Goal: Information Seeking & Learning: Learn about a topic

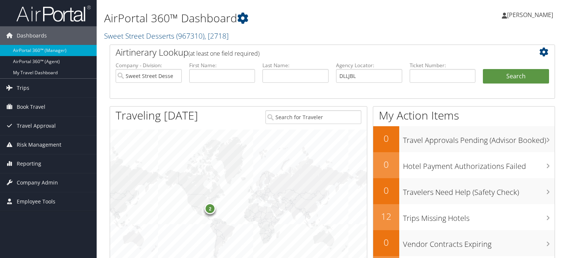
type input "DLLJBL"
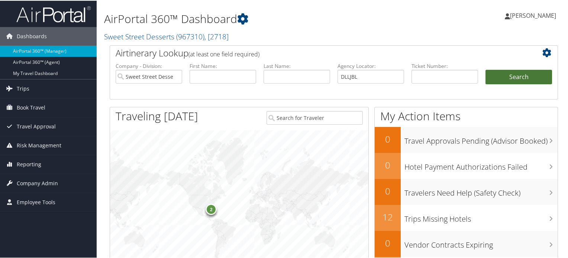
click at [507, 76] on button "Search" at bounding box center [518, 76] width 67 height 15
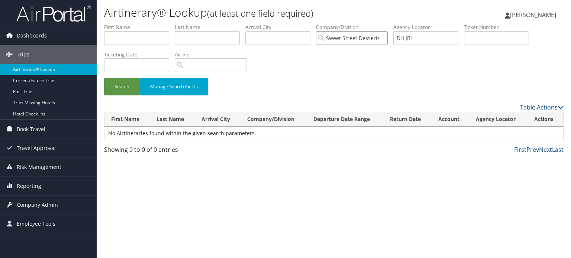
click at [386, 38] on input "Sweet Street Desserts" at bounding box center [352, 38] width 72 height 14
click at [121, 89] on button "Search" at bounding box center [122, 86] width 36 height 17
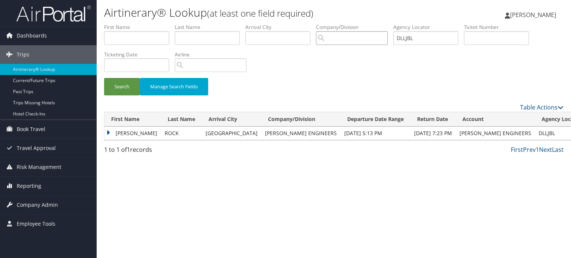
click at [366, 40] on input "search" at bounding box center [352, 38] width 72 height 14
click at [109, 133] on td "KRISTINA J MADDOX" at bounding box center [132, 133] width 56 height 13
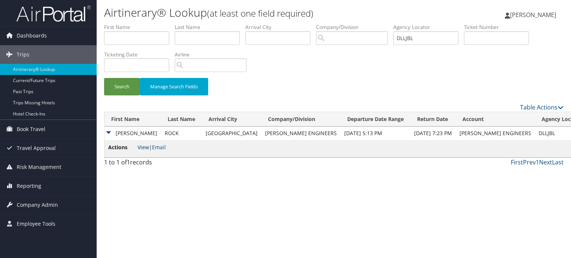
click at [138, 149] on link "View" at bounding box center [144, 147] width 12 height 7
drag, startPoint x: 427, startPoint y: 38, endPoint x: 360, endPoint y: 38, distance: 66.9
click at [360, 23] on ul "First Name Last Name Departure City Arrival City Company/Division Airport/City …" at bounding box center [333, 23] width 459 height 0
paste input "Kristina j maddox Rock"
paste input "DCN92Z"
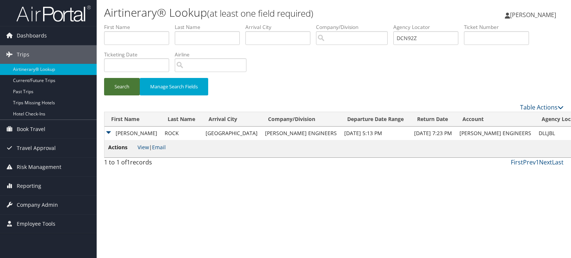
click at [123, 87] on button "Search" at bounding box center [122, 86] width 36 height 17
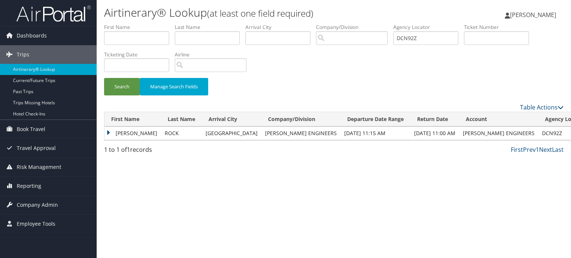
click at [106, 132] on td "KRISTINA J MADDOX" at bounding box center [132, 133] width 56 height 13
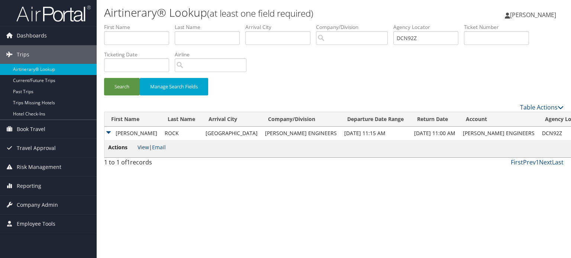
click at [144, 148] on link "View" at bounding box center [144, 147] width 12 height 7
drag, startPoint x: 434, startPoint y: 38, endPoint x: 336, endPoint y: 41, distance: 98.1
click at [339, 23] on ul "First Name Last Name Departure City Arrival City Company/Division Airport/City …" at bounding box center [333, 23] width 459 height 0
paste input "L63PQ"
click at [116, 89] on button "Search" at bounding box center [122, 86] width 36 height 17
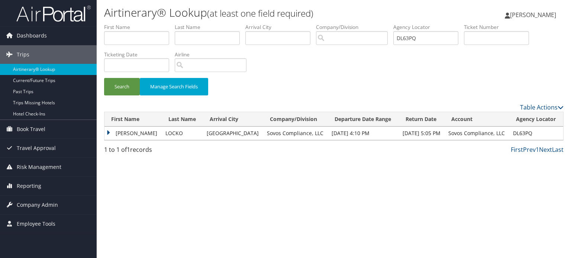
click at [107, 135] on td "MANUELLA" at bounding box center [132, 133] width 57 height 13
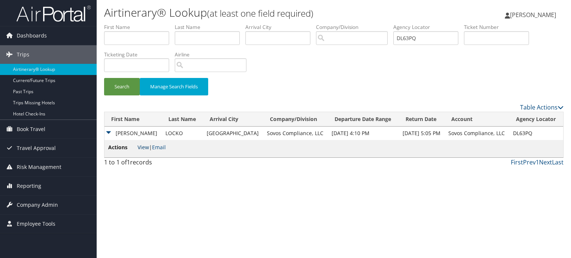
click at [145, 148] on link "View" at bounding box center [144, 147] width 12 height 7
click at [388, 33] on input "search" at bounding box center [352, 38] width 72 height 14
drag, startPoint x: 440, startPoint y: 39, endPoint x: 380, endPoint y: 41, distance: 59.9
click at [381, 23] on ul "First Name Last Name Departure City Arrival City Company/Division Airport/City …" at bounding box center [333, 23] width 459 height 0
paste input "KPWJM"
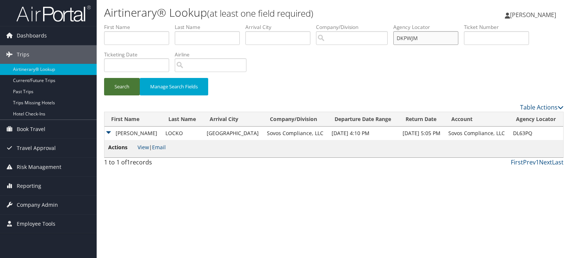
type input "DKPWJM"
click at [125, 84] on button "Search" at bounding box center [122, 86] width 36 height 17
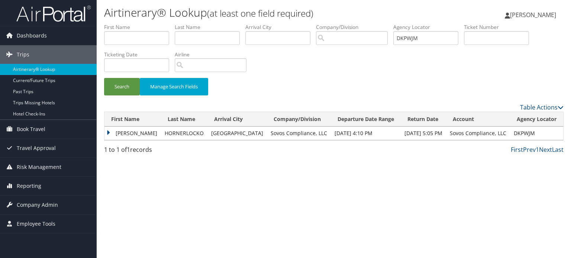
click at [107, 135] on td "MANUELLA" at bounding box center [132, 133] width 56 height 13
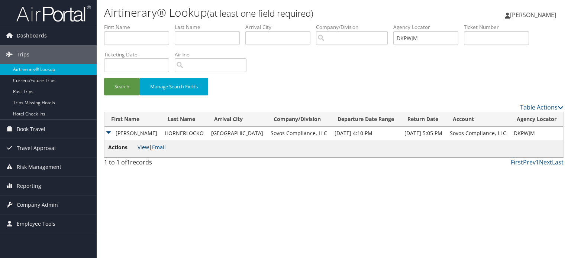
click at [141, 149] on link "View" at bounding box center [144, 147] width 12 height 7
click at [123, 89] on button "Search" at bounding box center [122, 86] width 36 height 17
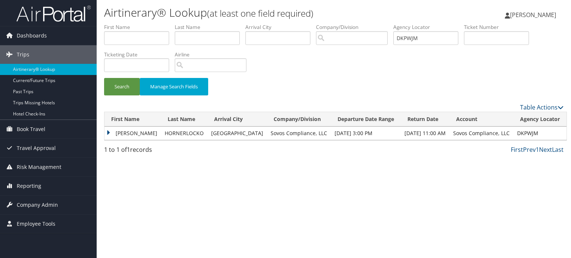
click at [108, 133] on td "MANUELLA" at bounding box center [132, 133] width 56 height 13
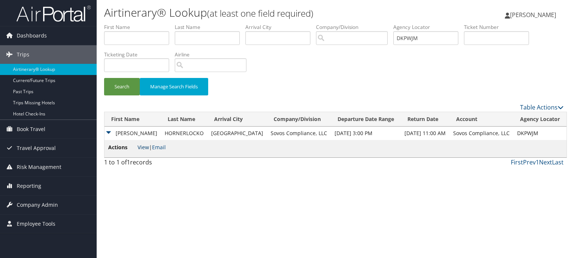
click at [144, 149] on link "View" at bounding box center [144, 147] width 12 height 7
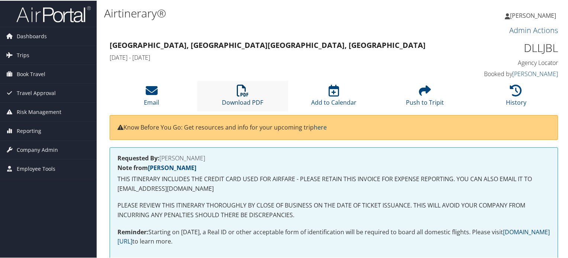
click at [247, 90] on icon at bounding box center [243, 90] width 12 height 12
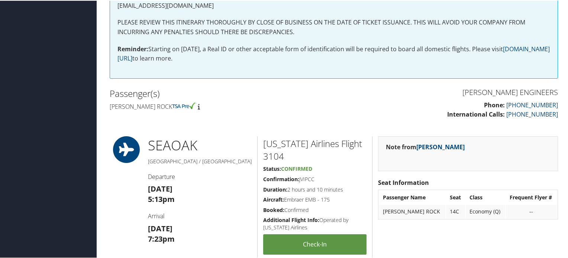
scroll to position [186, 0]
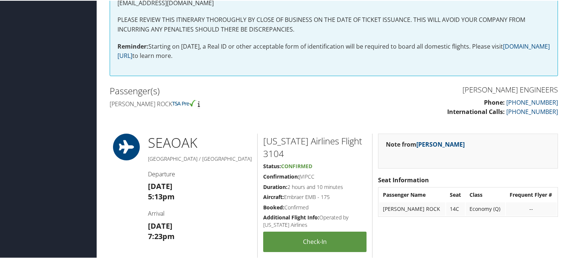
click at [119, 104] on h4 "[PERSON_NAME] Rock" at bounding box center [219, 103] width 219 height 8
drag, startPoint x: 119, startPoint y: 104, endPoint x: 168, endPoint y: 101, distance: 48.8
click at [168, 101] on h4 "[PERSON_NAME] Rock" at bounding box center [219, 103] width 219 height 8
copy h4 "[PERSON_NAME] Rock"
drag, startPoint x: 100, startPoint y: 66, endPoint x: 168, endPoint y: 65, distance: 68.0
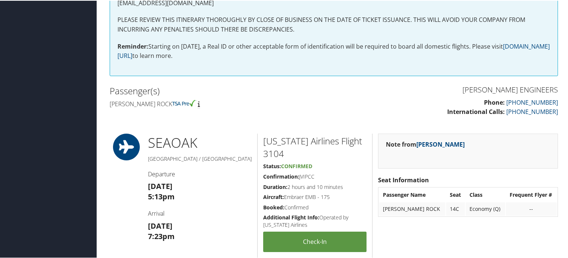
click at [100, 66] on div "Airtinerary® Iqbal Ansari Iqbal Ansari My Settings Travel Agency Contacts Log C…" at bounding box center [334, 188] width 474 height 748
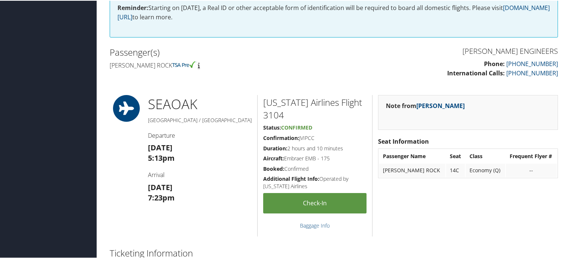
scroll to position [372, 0]
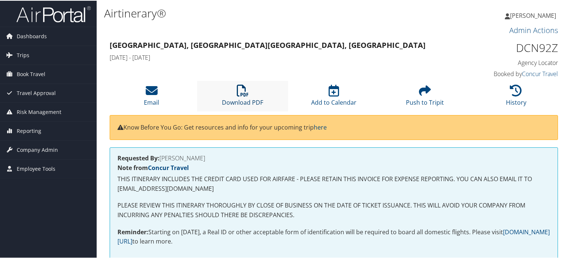
click at [240, 98] on link "Download PDF" at bounding box center [242, 97] width 41 height 18
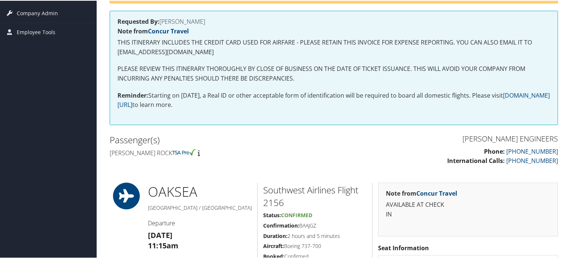
scroll to position [149, 0]
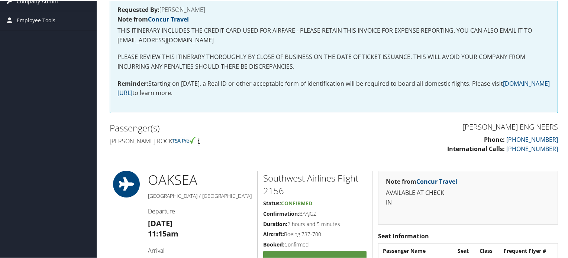
drag, startPoint x: 150, startPoint y: 147, endPoint x: 209, endPoint y: 150, distance: 58.4
click at [150, 147] on div "Passenger(s) Kristina j maddox Rock" at bounding box center [219, 134] width 230 height 28
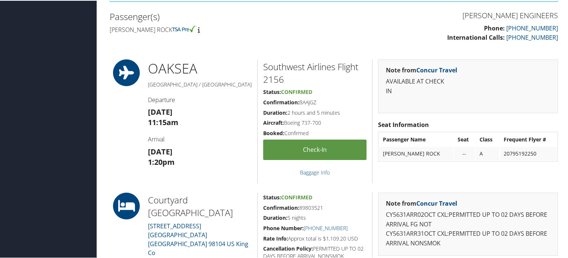
scroll to position [372, 0]
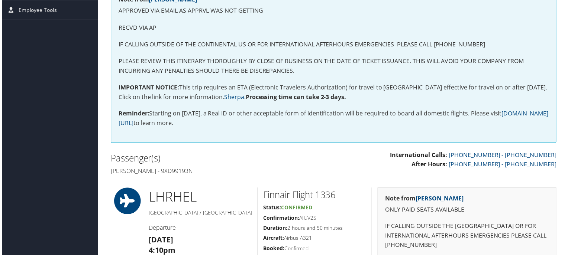
scroll to position [223, 0]
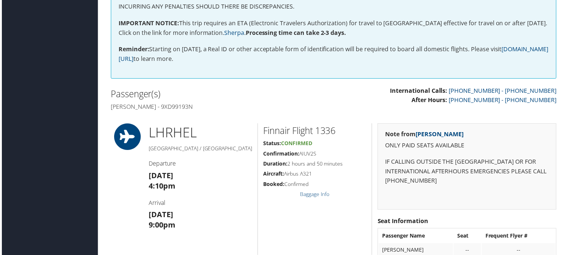
click at [123, 106] on h4 "Manuella Locko - 9XD99193N" at bounding box center [219, 107] width 219 height 8
drag, startPoint x: 123, startPoint y: 106, endPoint x: 145, endPoint y: 106, distance: 21.9
click at [145, 106] on h4 "Manuella Locko - 9XD99193N" at bounding box center [219, 107] width 219 height 8
copy h4 "Manuella Locko"
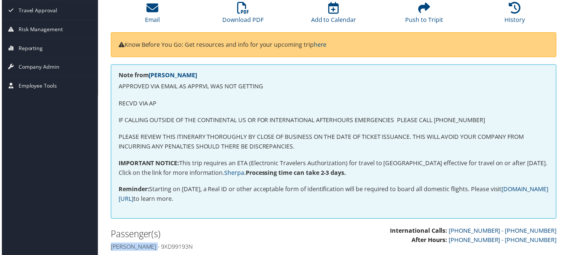
scroll to position [74, 0]
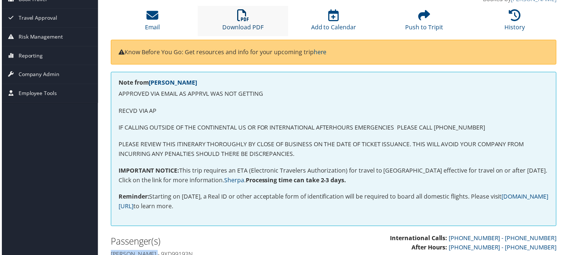
click at [244, 21] on icon at bounding box center [243, 16] width 12 height 12
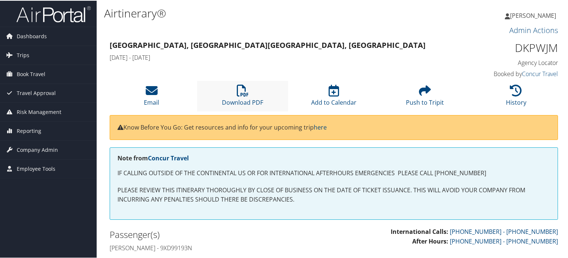
click at [244, 97] on li "Download PDF" at bounding box center [242, 95] width 91 height 30
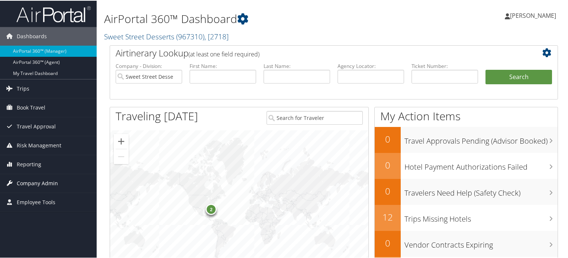
click at [40, 184] on span "Company Admin" at bounding box center [37, 183] width 41 height 19
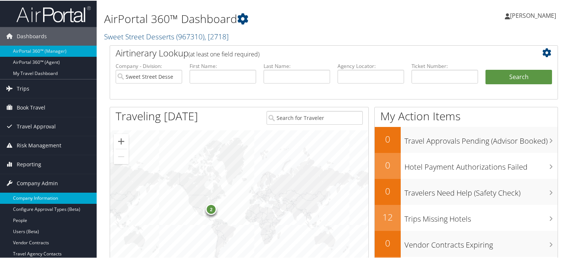
click at [47, 195] on link "Company Information" at bounding box center [48, 197] width 97 height 11
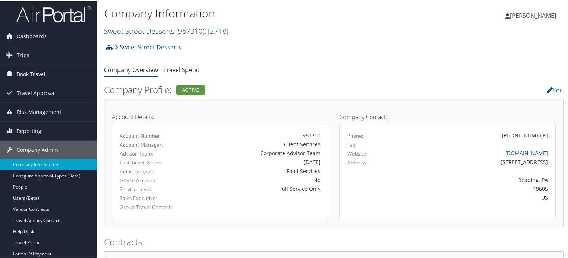
click at [193, 30] on span "( 967310 )" at bounding box center [190, 30] width 28 height 10
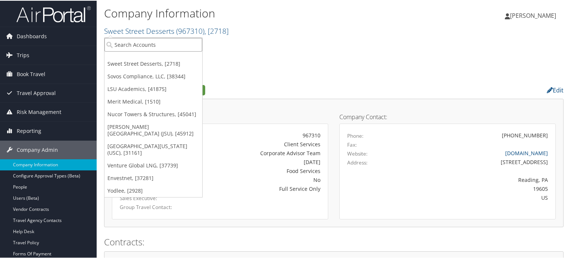
click at [172, 46] on input "search" at bounding box center [153, 44] width 98 height 14
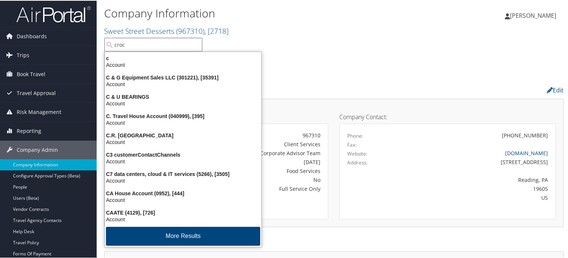
type input "crocs"
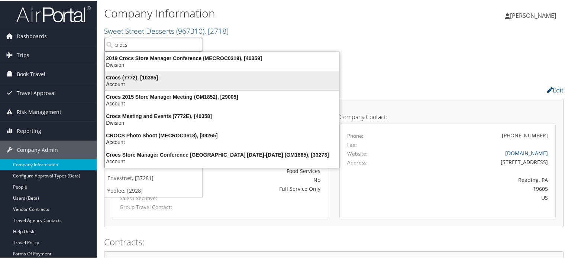
click at [168, 80] on div "Account" at bounding box center [221, 83] width 243 height 7
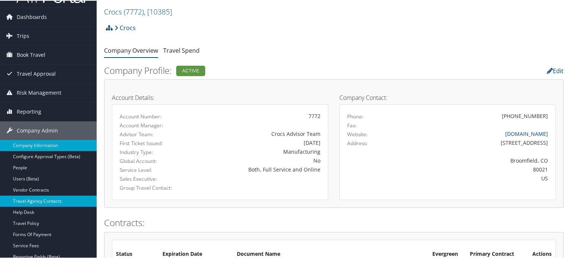
scroll to position [37, 0]
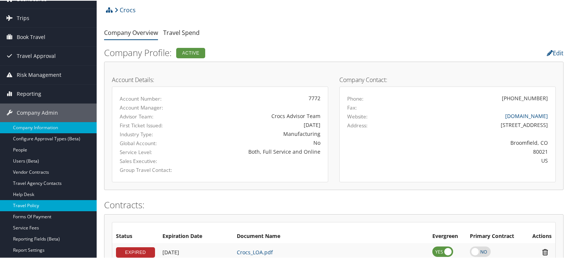
click at [39, 204] on link "Travel Policy" at bounding box center [48, 205] width 97 height 11
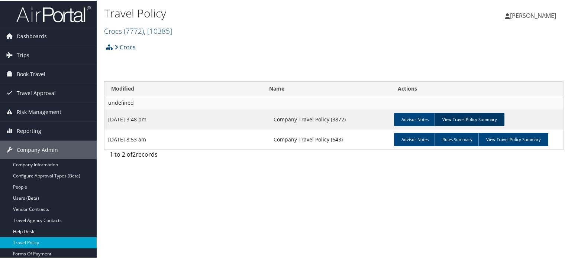
click at [492, 120] on link "View Travel Policy Summary" at bounding box center [469, 118] width 70 height 13
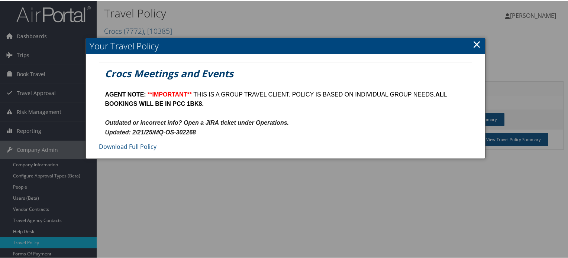
click at [476, 45] on link "×" at bounding box center [476, 43] width 9 height 15
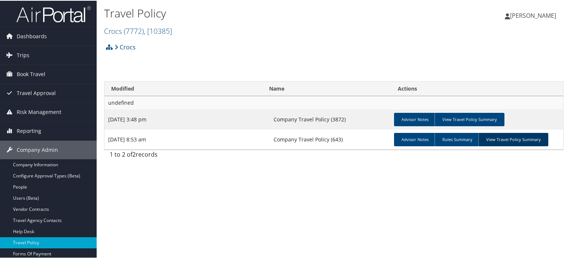
click at [518, 138] on link "View Travel Policy Summary" at bounding box center [513, 138] width 70 height 13
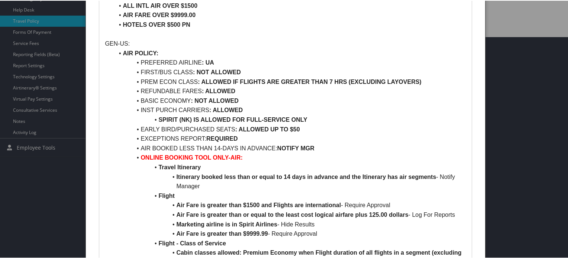
scroll to position [223, 0]
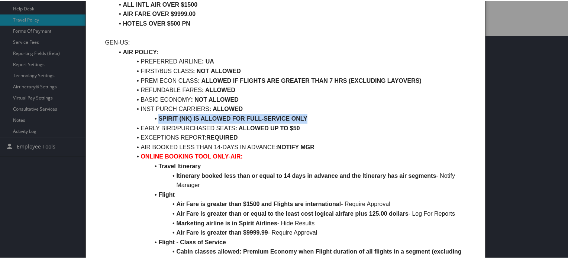
drag, startPoint x: 158, startPoint y: 98, endPoint x: 312, endPoint y: 98, distance: 154.2
click at [312, 113] on li "SPIRIT (NK) IS ALLOWED FOR FULL-SERVICE ONLY" at bounding box center [290, 118] width 352 height 10
click at [244, 113] on li "SPIRIT (NK) IS ALLOWED FOR FULL-SERVICE ONLY" at bounding box center [290, 118] width 352 height 10
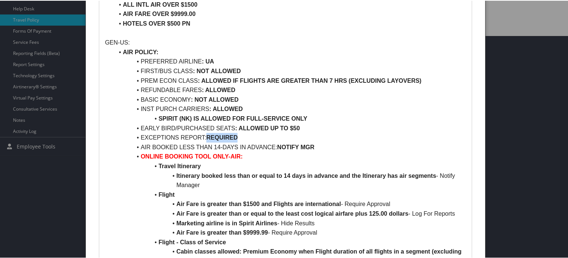
drag, startPoint x: 207, startPoint y: 119, endPoint x: 250, endPoint y: 119, distance: 43.1
click at [250, 132] on li "EXCEPTIONS REPORT: REQUIRED" at bounding box center [290, 137] width 352 height 10
click at [285, 132] on li "EXCEPTIONS REPORT: REQUIRED" at bounding box center [290, 137] width 352 height 10
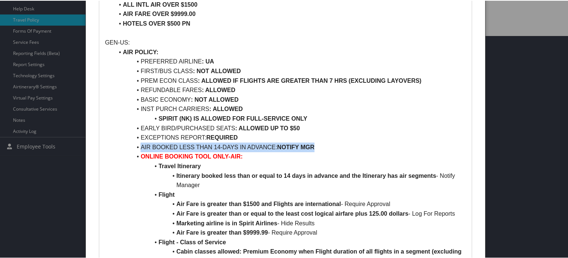
drag, startPoint x: 330, startPoint y: 126, endPoint x: 138, endPoint y: 127, distance: 191.4
click at [138, 142] on li "AIR BOOKED LESS THAN 14-DAYS IN ADVANCE: NOTIFY MGR" at bounding box center [290, 147] width 352 height 10
click at [358, 132] on li "EXCEPTIONS REPORT: REQUIRED" at bounding box center [290, 137] width 352 height 10
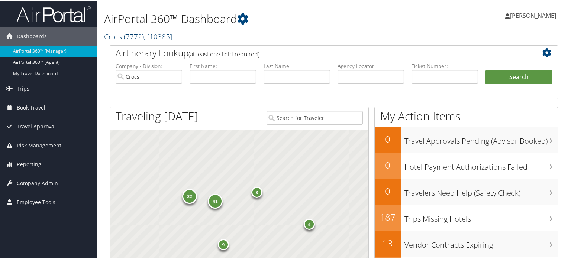
click at [164, 38] on span ", [ 10385 ]" at bounding box center [158, 36] width 28 height 10
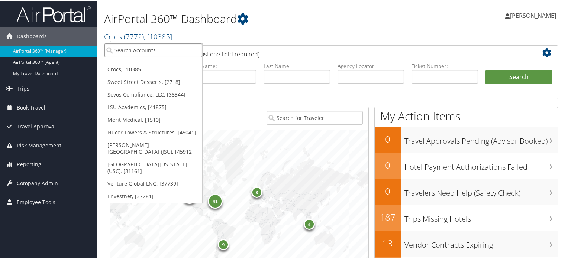
click at [154, 43] on input "search" at bounding box center [153, 50] width 98 height 14
click at [152, 44] on input "search" at bounding box center [153, 50] width 98 height 14
type input "u"
type input "clerk"
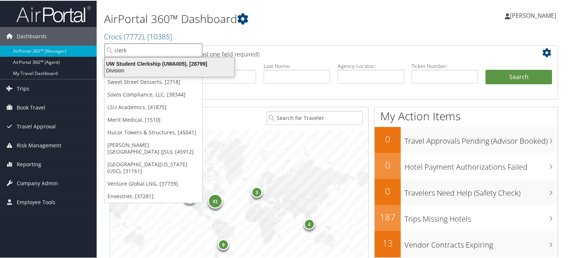
click at [156, 72] on div "Division" at bounding box center [169, 70] width 138 height 7
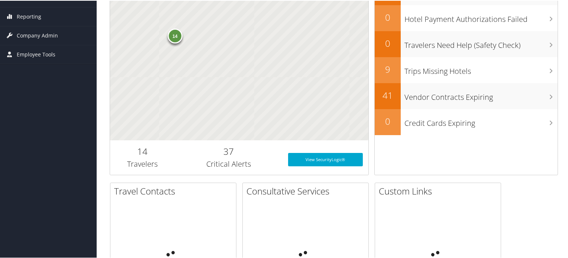
scroll to position [148, 0]
